Goal: Transaction & Acquisition: Subscribe to service/newsletter

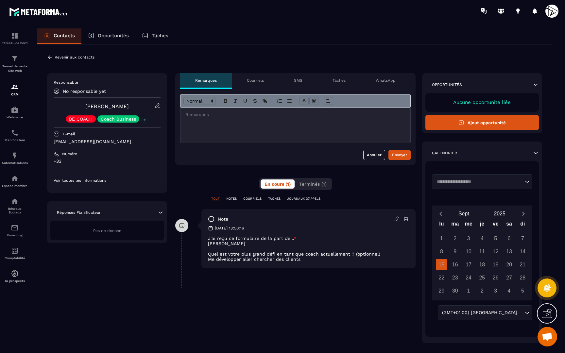
click at [55, 57] on p "Revenir aux contacts" at bounding box center [75, 57] width 40 height 5
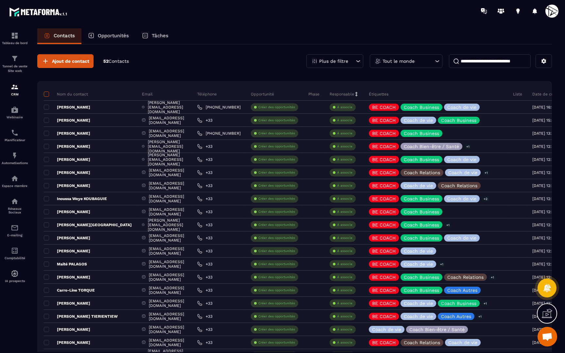
click at [46, 92] on span at bounding box center [46, 94] width 5 height 5
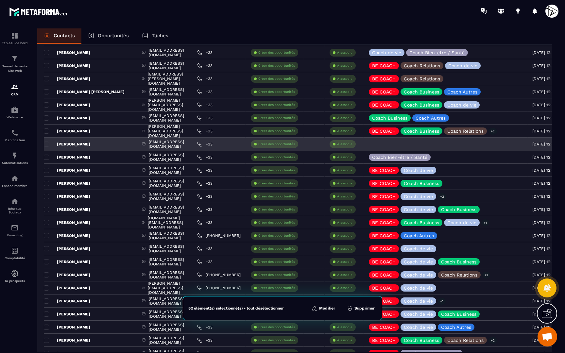
scroll to position [267, 0]
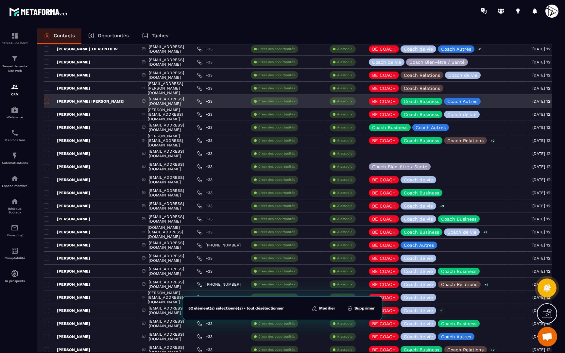
click at [47, 102] on span at bounding box center [46, 101] width 5 height 5
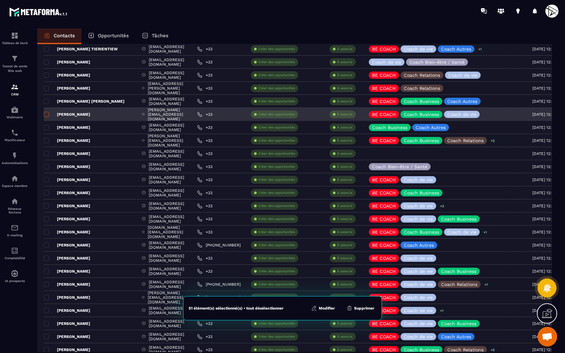
click at [47, 114] on span at bounding box center [46, 114] width 5 height 5
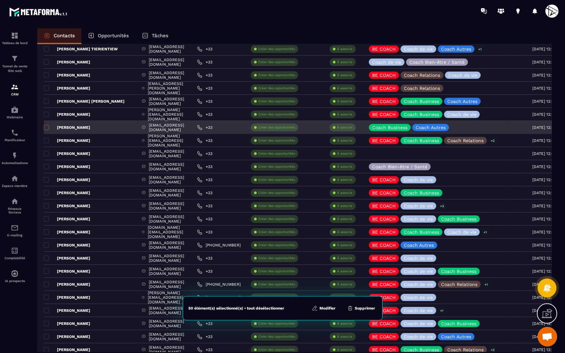
click at [46, 128] on span at bounding box center [46, 127] width 5 height 5
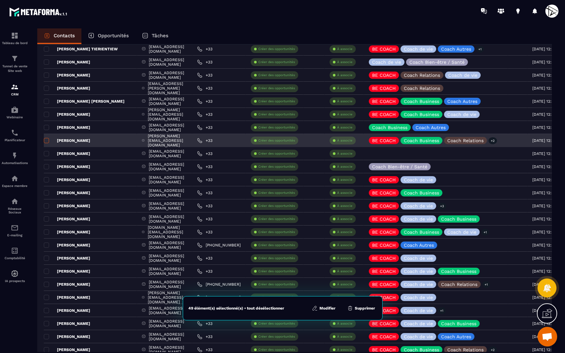
click at [46, 142] on span at bounding box center [46, 140] width 5 height 5
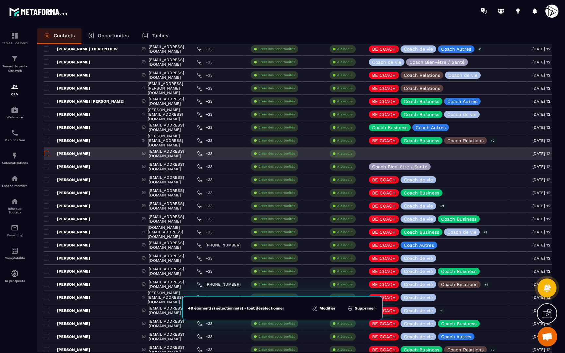
click at [46, 156] on span at bounding box center [46, 153] width 5 height 5
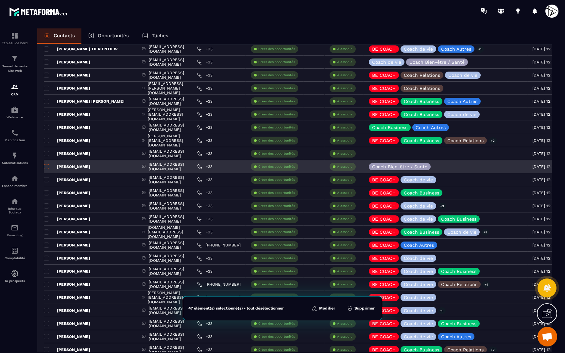
click at [46, 169] on span at bounding box center [46, 166] width 5 height 5
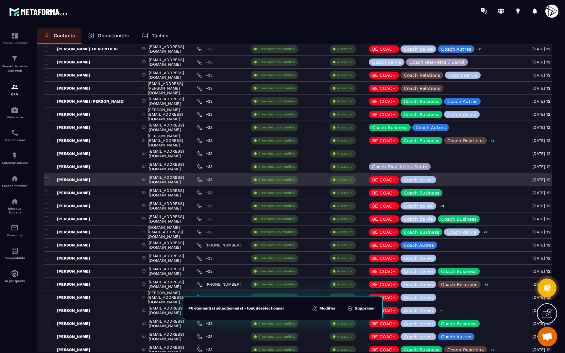
click at [46, 180] on span at bounding box center [46, 179] width 5 height 5
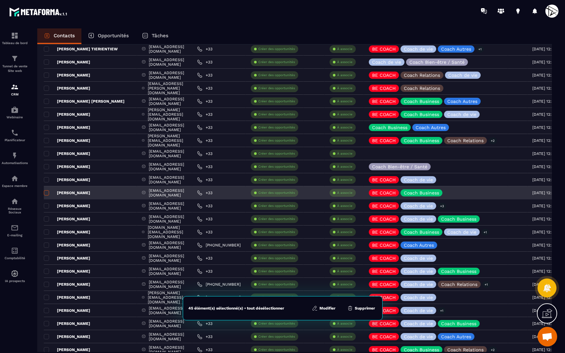
click at [46, 193] on span at bounding box center [46, 192] width 5 height 5
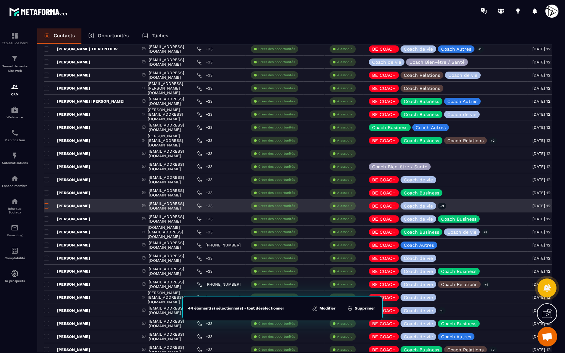
click at [47, 205] on span at bounding box center [46, 205] width 5 height 5
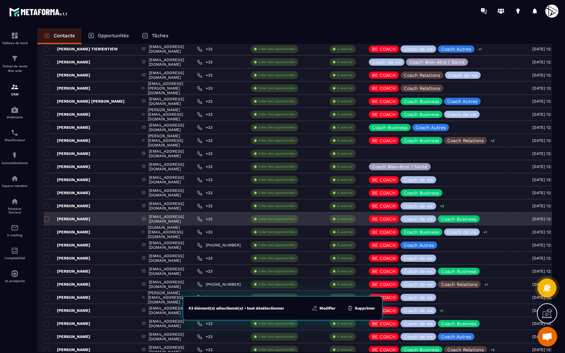
click at [47, 219] on span at bounding box center [46, 218] width 5 height 5
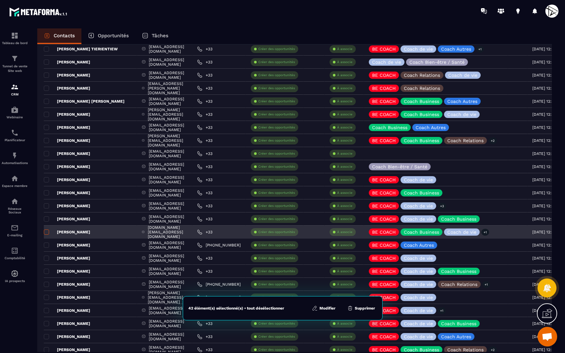
click at [46, 232] on span at bounding box center [46, 232] width 5 height 5
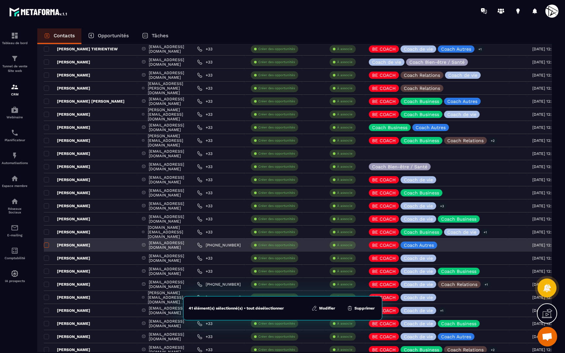
click at [46, 245] on span at bounding box center [46, 245] width 5 height 5
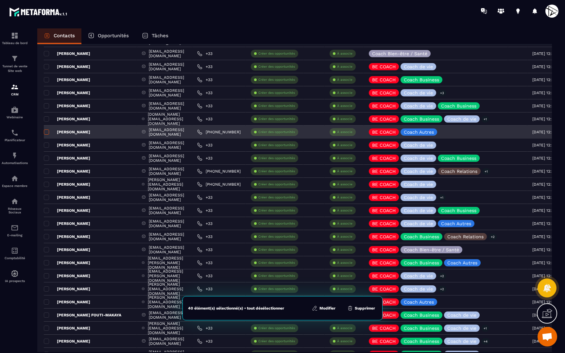
scroll to position [390, 0]
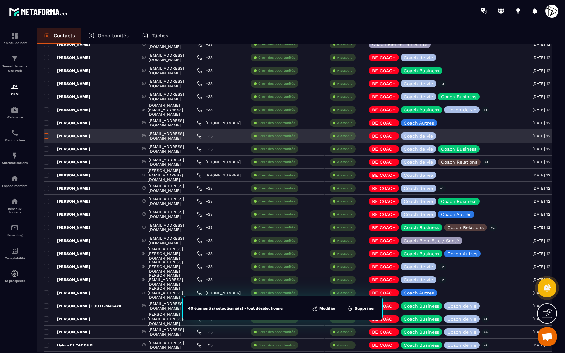
click at [47, 135] on span at bounding box center [46, 135] width 5 height 5
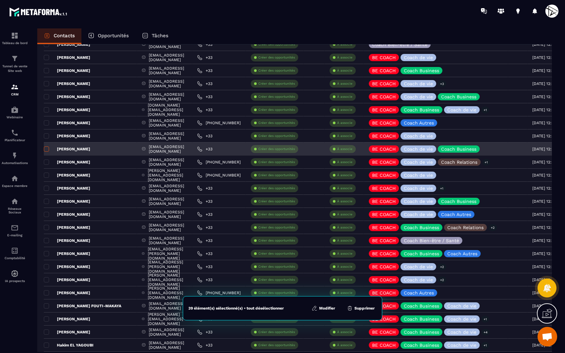
click at [48, 150] on span at bounding box center [46, 148] width 5 height 5
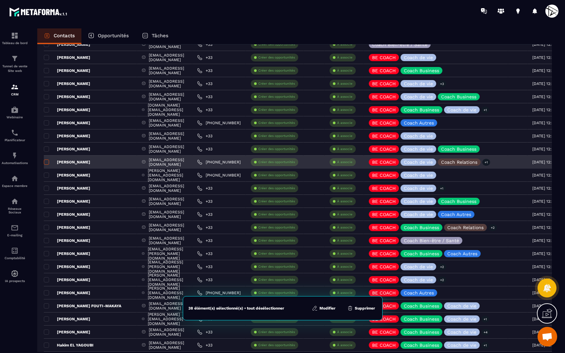
click at [47, 163] on span at bounding box center [46, 162] width 5 height 5
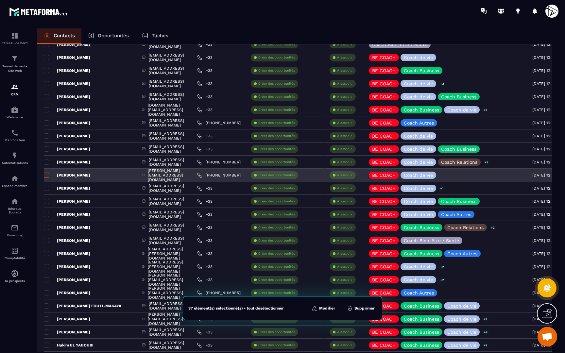
click at [47, 176] on span at bounding box center [46, 175] width 5 height 5
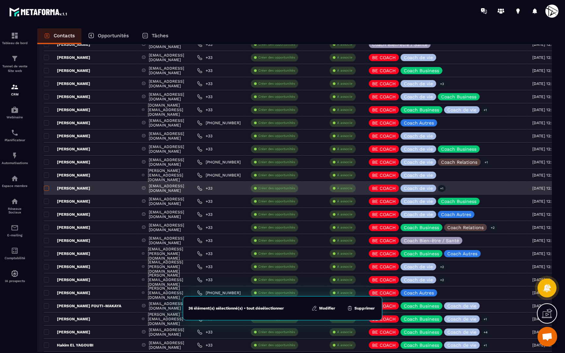
click at [46, 189] on span at bounding box center [46, 188] width 5 height 5
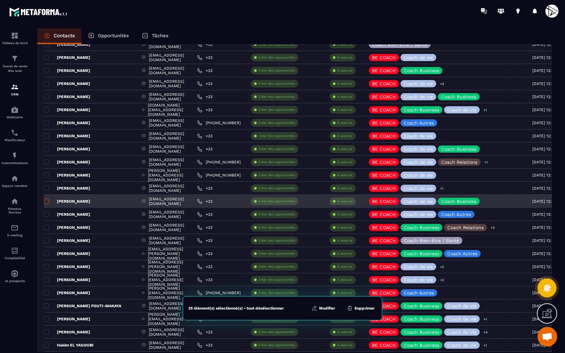
click at [46, 202] on span at bounding box center [46, 201] width 5 height 5
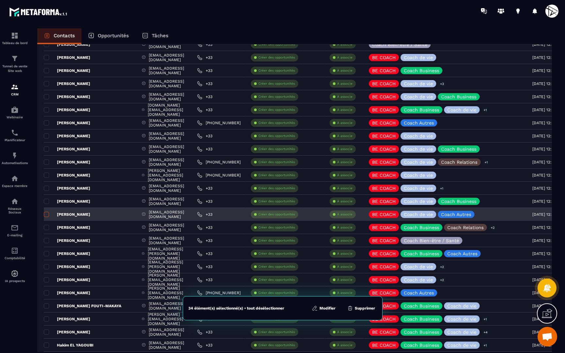
click at [46, 216] on span at bounding box center [46, 214] width 5 height 5
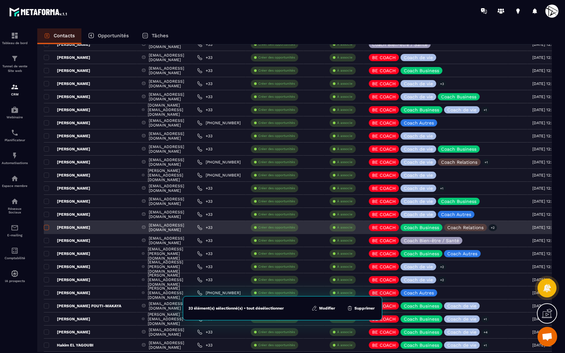
click at [46, 227] on span at bounding box center [46, 227] width 5 height 5
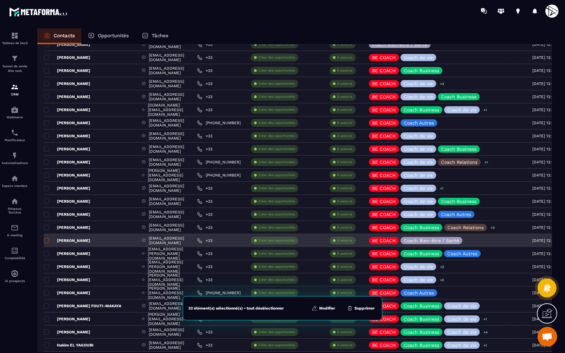
click at [46, 239] on span at bounding box center [46, 240] width 5 height 5
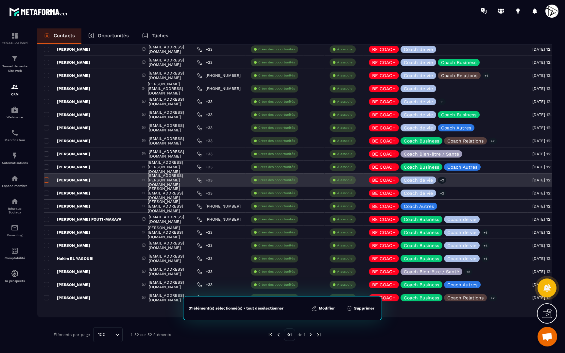
scroll to position [476, 0]
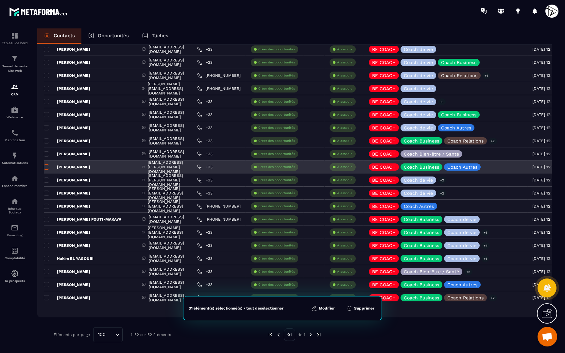
click at [47, 166] on span at bounding box center [46, 166] width 5 height 5
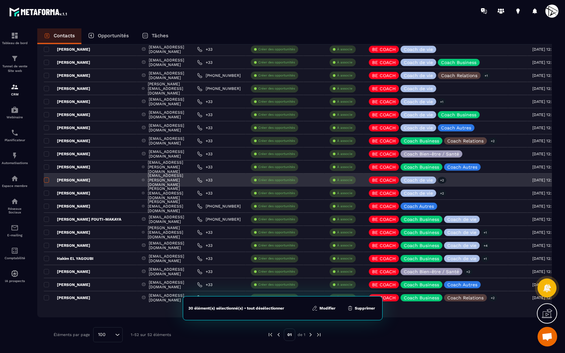
click at [47, 181] on span at bounding box center [46, 180] width 5 height 5
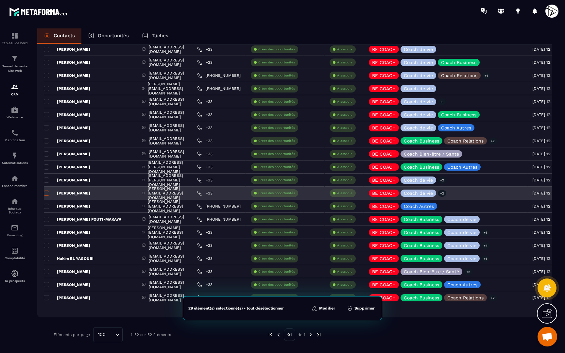
click at [47, 194] on span at bounding box center [46, 193] width 5 height 5
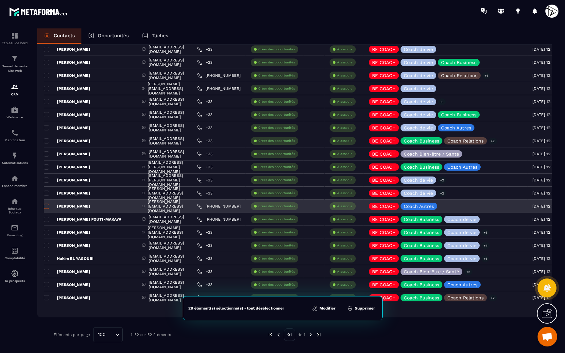
click at [47, 205] on span at bounding box center [46, 206] width 5 height 5
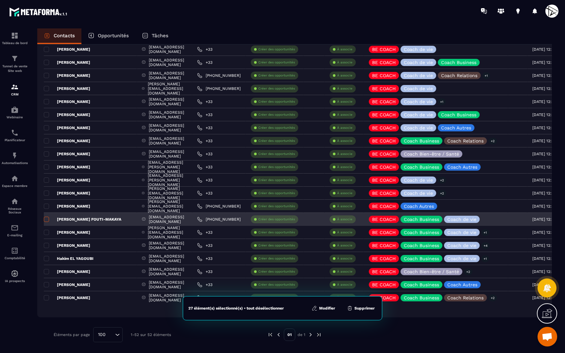
click at [46, 220] on span at bounding box center [46, 219] width 5 height 5
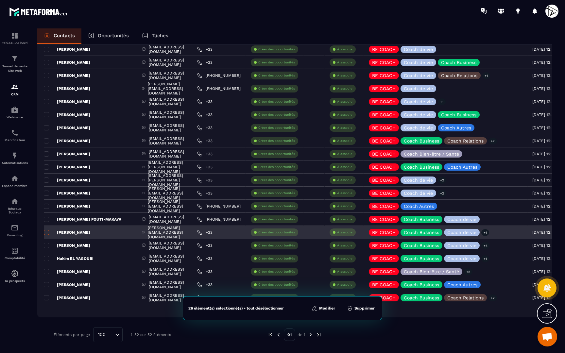
click at [45, 233] on span at bounding box center [46, 232] width 5 height 5
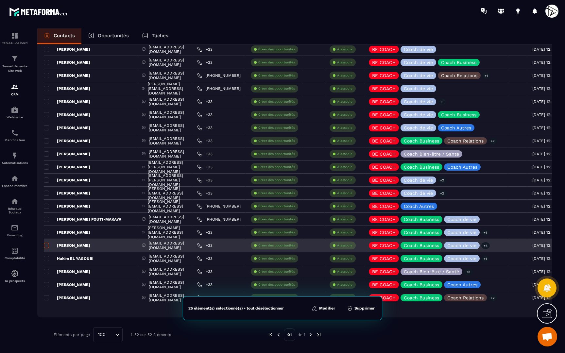
click at [46, 244] on span at bounding box center [46, 245] width 5 height 5
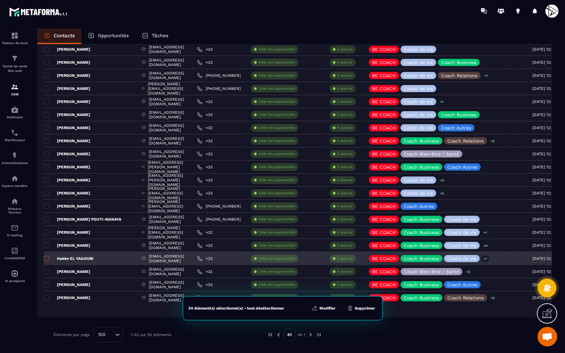
click at [46, 258] on span at bounding box center [46, 258] width 5 height 5
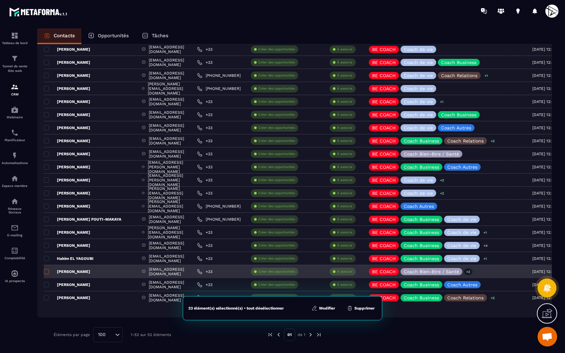
click at [46, 270] on span at bounding box center [46, 271] width 5 height 5
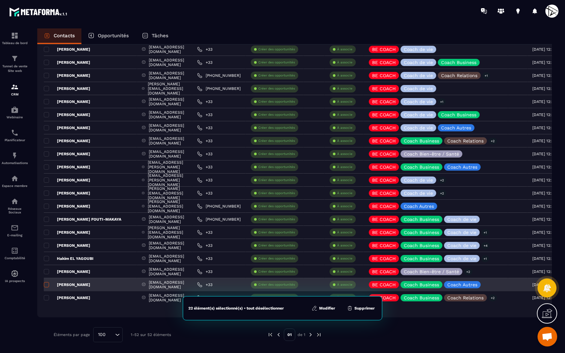
click at [47, 285] on span at bounding box center [46, 284] width 5 height 5
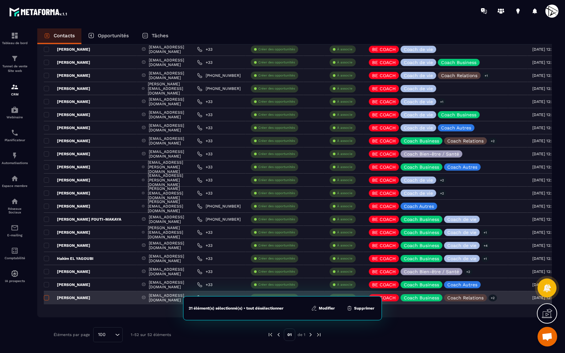
click at [47, 297] on span at bounding box center [46, 297] width 5 height 5
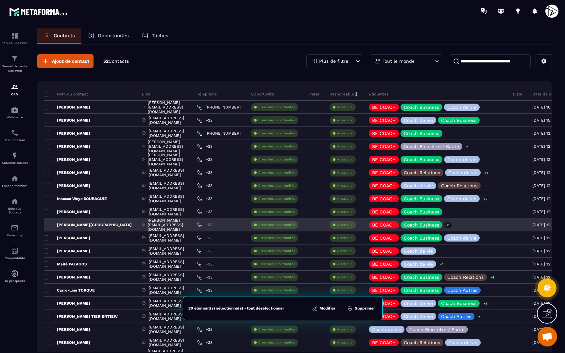
scroll to position [0, 0]
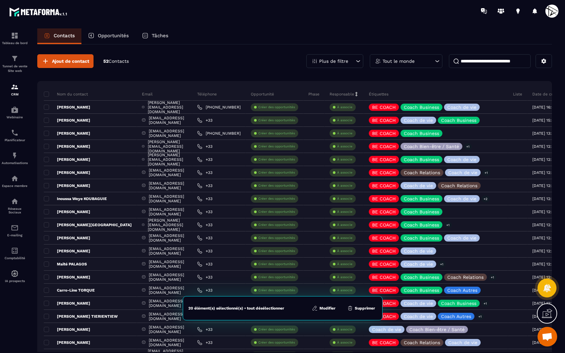
click at [329, 307] on button "Modifier" at bounding box center [323, 308] width 27 height 7
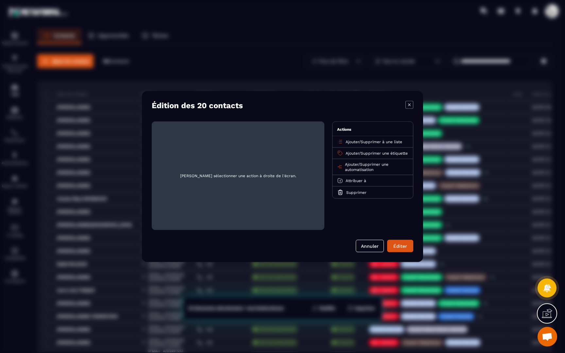
click at [369, 140] on span "Supprimer à une liste" at bounding box center [382, 142] width 42 height 5
click at [369, 156] on input "Search for option" at bounding box center [369, 153] width 56 height 7
click at [403, 155] on icon "Search for option" at bounding box center [401, 153] width 7 height 7
click at [379, 118] on div "Édition des 20 contacts [PERSON_NAME] sélectionner une action à droite de l'écr…" at bounding box center [282, 176] width 281 height 171
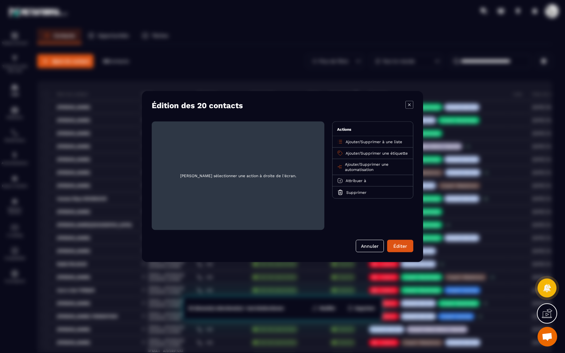
click at [351, 172] on span "Supprimer une automatisation" at bounding box center [366, 167] width 43 height 10
click at [358, 167] on span "Ajouter" at bounding box center [351, 164] width 13 height 5
click at [372, 246] on button "Annuler" at bounding box center [370, 246] width 28 height 12
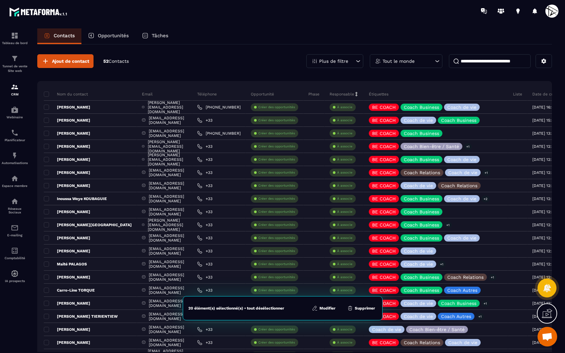
click at [405, 60] on p "Tout le monde" at bounding box center [399, 61] width 32 height 5
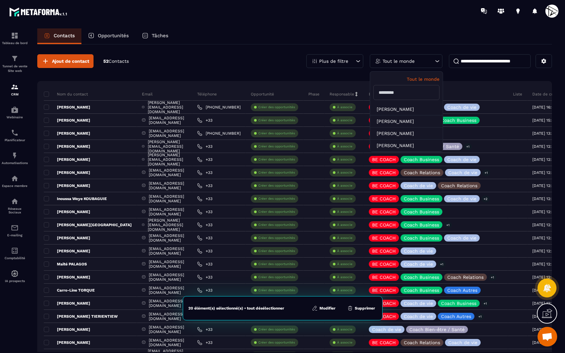
click at [405, 60] on p "Tout le monde" at bounding box center [399, 61] width 32 height 5
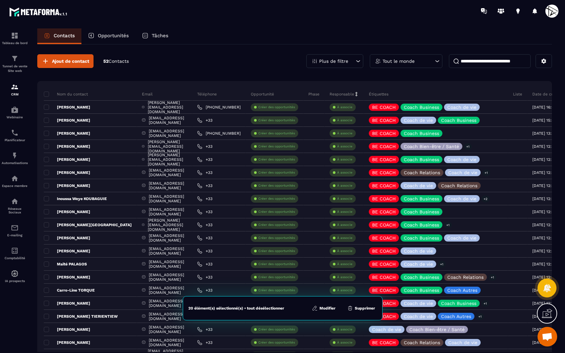
click at [335, 60] on p "Plus de filtre" at bounding box center [333, 61] width 29 height 5
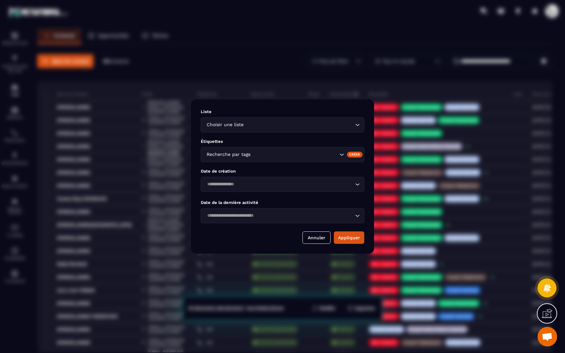
click at [270, 123] on input "Search for option" at bounding box center [299, 124] width 109 height 7
click at [272, 137] on span "Veuillez rechercher" at bounding box center [282, 136] width 43 height 5
click at [276, 65] on div "Modal window" at bounding box center [282, 176] width 565 height 353
click at [305, 236] on button "Annuler" at bounding box center [316, 237] width 28 height 12
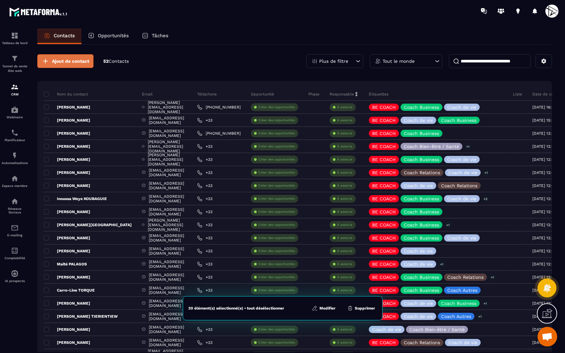
click at [73, 61] on span "Ajout de contact" at bounding box center [70, 61] width 37 height 7
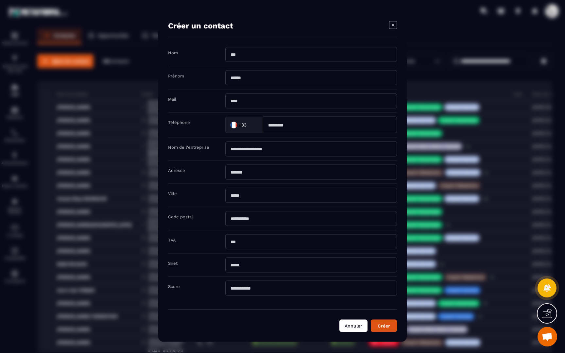
click at [350, 325] on button "Annuler" at bounding box center [353, 326] width 28 height 12
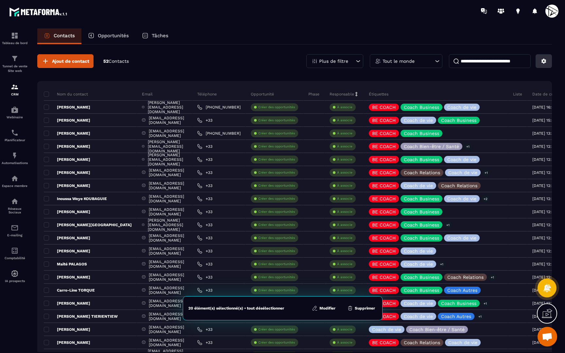
click at [542, 59] on icon at bounding box center [544, 61] width 6 height 6
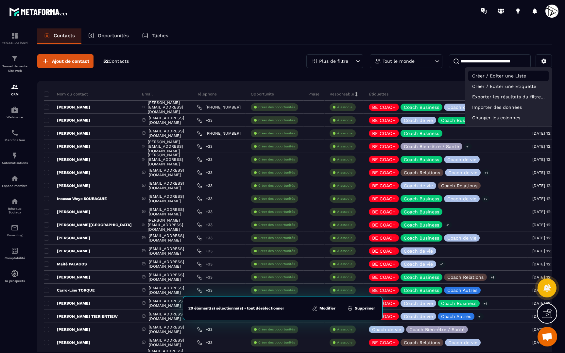
click at [500, 77] on p "Créer / Editer une Liste" at bounding box center [508, 76] width 80 height 10
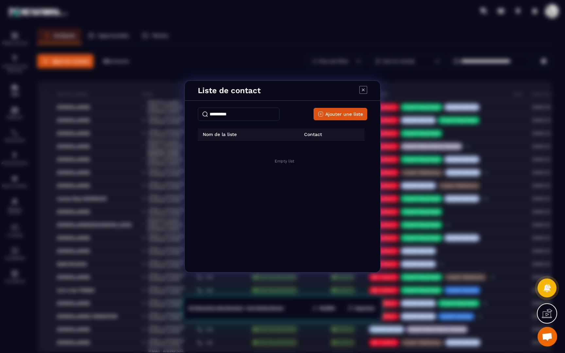
click at [228, 135] on p "Nom de la liste" at bounding box center [217, 134] width 39 height 5
click at [329, 112] on span "Ajouter une liste" at bounding box center [344, 114] width 38 height 7
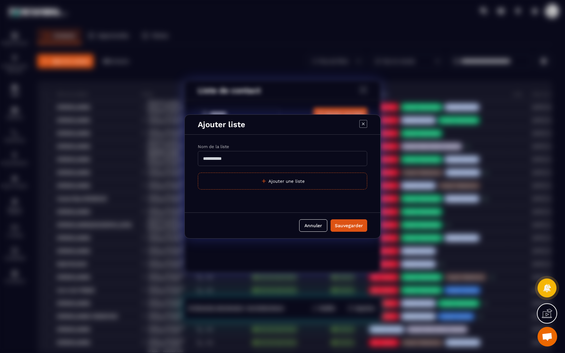
click at [223, 163] on input "Modal window" at bounding box center [282, 158] width 169 height 15
type input "**********"
click at [338, 227] on div "Sauvegarder" at bounding box center [349, 225] width 28 height 7
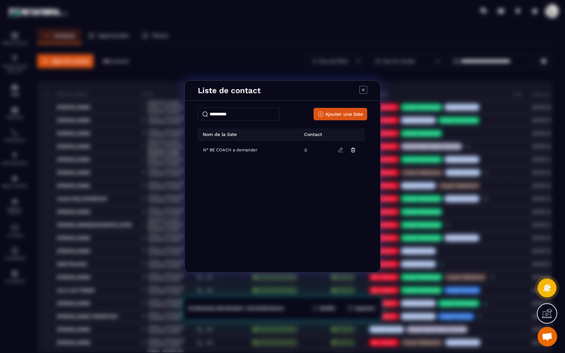
click at [364, 88] on icon "Modal window" at bounding box center [363, 90] width 8 height 8
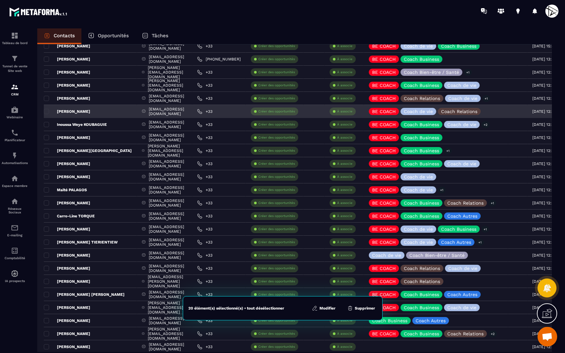
scroll to position [17, 0]
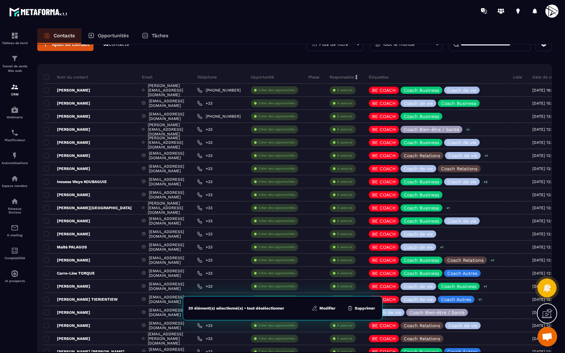
click at [323, 307] on button "Modifier" at bounding box center [323, 308] width 27 height 7
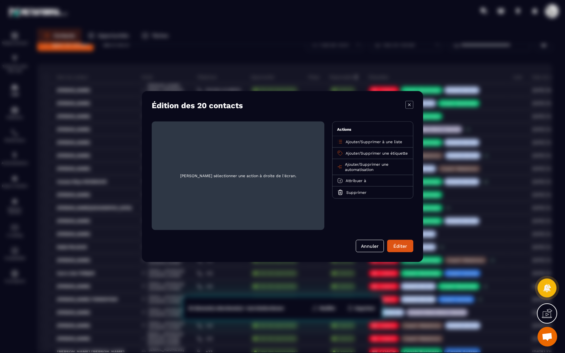
click at [372, 141] on span "Supprimer à une liste" at bounding box center [382, 142] width 42 height 5
click at [363, 166] on p "N° BE COACH a demander" at bounding box center [373, 167] width 58 height 7
click at [404, 248] on button "Éditer" at bounding box center [400, 246] width 26 height 12
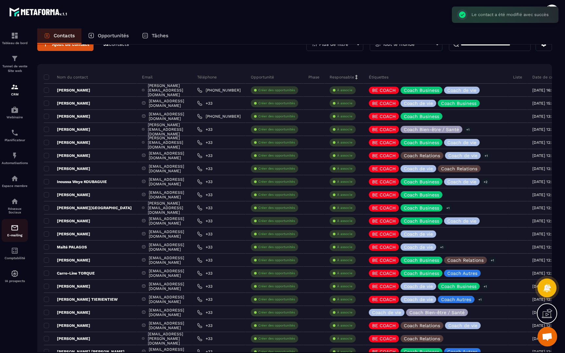
click at [18, 230] on img at bounding box center [15, 228] width 8 height 8
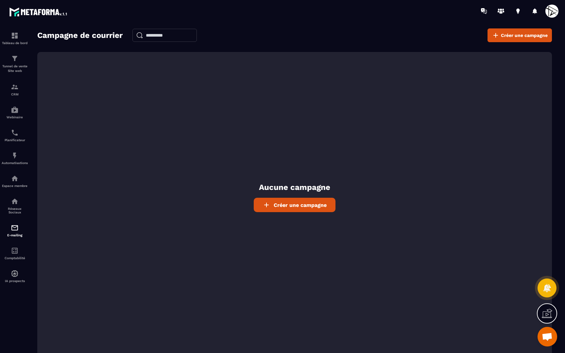
click at [274, 203] on span "Créer une campagne" at bounding box center [300, 205] width 53 height 6
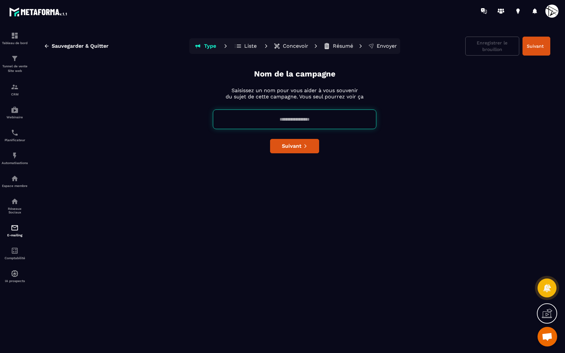
click at [284, 109] on div "Nom de la campagne Saisissez un nom pour vous aider à vous souvenir du sujet de…" at bounding box center [294, 210] width 511 height 282
click at [282, 123] on input at bounding box center [294, 120] width 163 height 20
type input "**********"
click at [311, 151] on button "Suivant" at bounding box center [294, 146] width 49 height 14
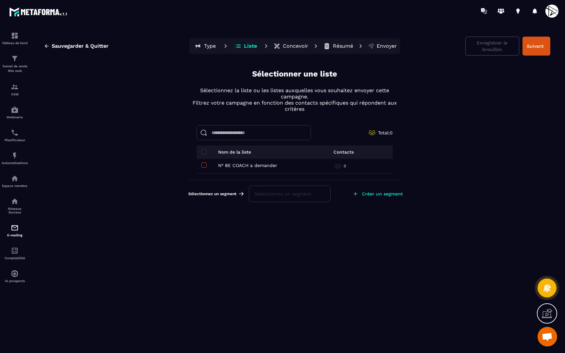
click at [203, 164] on span at bounding box center [203, 164] width 5 height 5
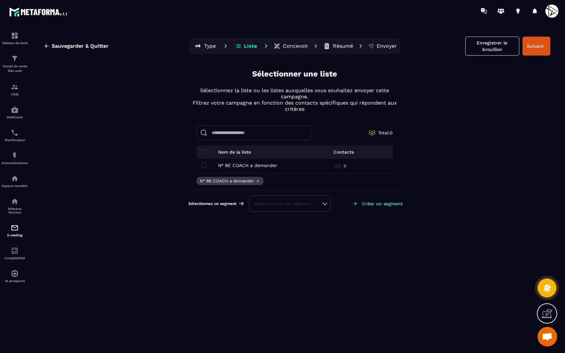
click at [283, 203] on div "Sélectionnez un segment" at bounding box center [289, 203] width 71 height 7
click at [314, 247] on div "Sauvegarder & Quitter Type Liste Concevoir Résumé Envoyer Enregistrer le brouil…" at bounding box center [295, 193] width 528 height 330
click at [534, 49] on button "Suivant" at bounding box center [536, 46] width 28 height 19
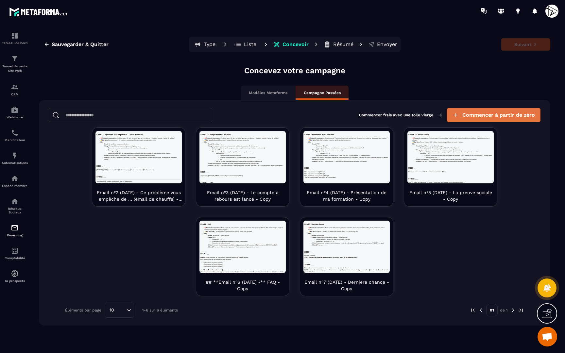
click at [508, 112] on span "Commencer à partir de zéro" at bounding box center [498, 115] width 73 height 7
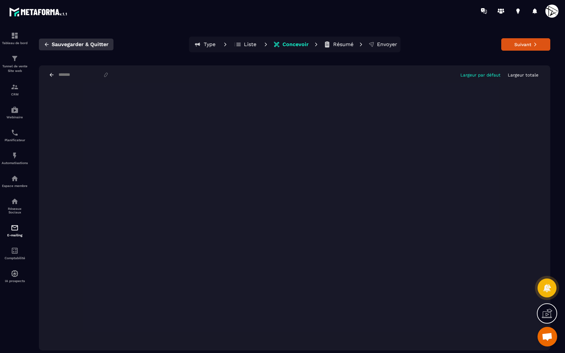
click at [75, 43] on span "Sauvegarder & Quitter" at bounding box center [80, 44] width 57 height 7
click at [60, 43] on span "Sauvegarder & Quitter" at bounding box center [80, 44] width 57 height 7
click at [45, 47] on icon "button" at bounding box center [47, 45] width 6 height 6
click at [88, 50] on button "Sauvegarder & Quitter" at bounding box center [76, 45] width 75 height 12
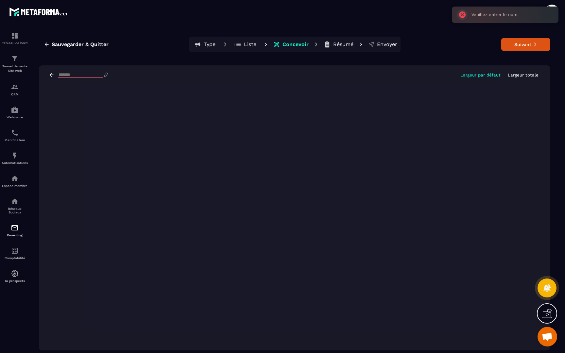
click at [49, 73] on icon at bounding box center [52, 75] width 6 height 6
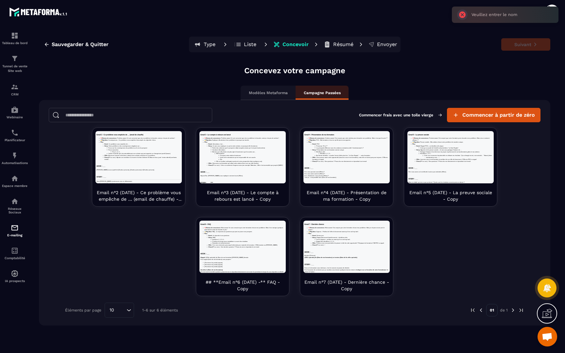
click at [285, 95] on p "Modèles Metaforma" at bounding box center [268, 92] width 39 height 5
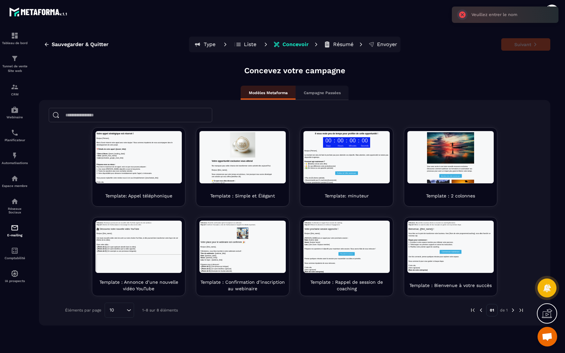
click at [328, 98] on div "Campagne Passées" at bounding box center [322, 93] width 53 height 14
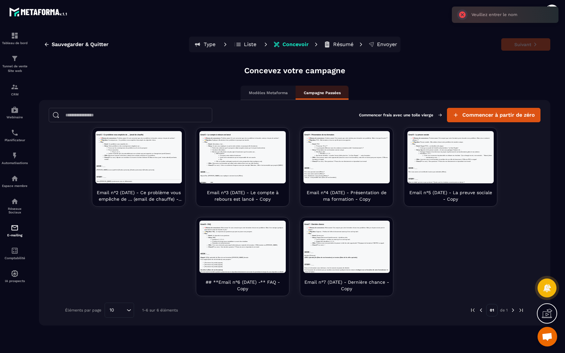
click at [283, 96] on div "Modèles Metaforma" at bounding box center [268, 93] width 55 height 14
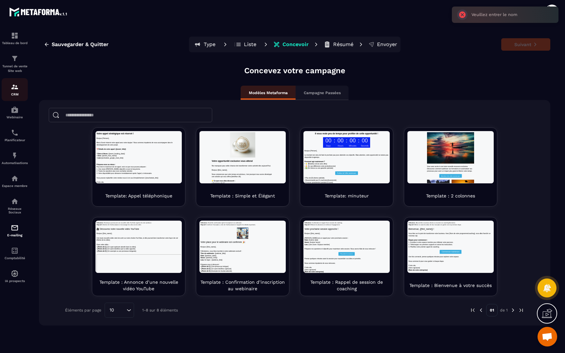
click at [13, 87] on img at bounding box center [15, 87] width 8 height 8
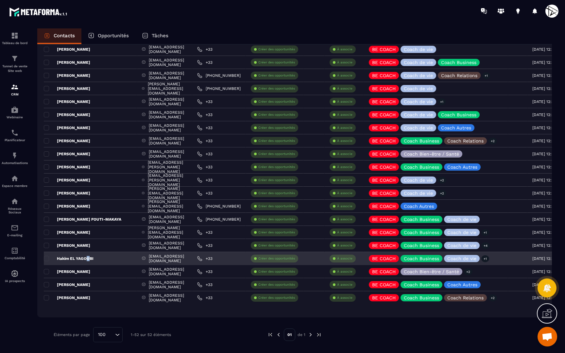
click at [88, 258] on p "Hakim EL YAGOUBI" at bounding box center [69, 258] width 50 height 5
